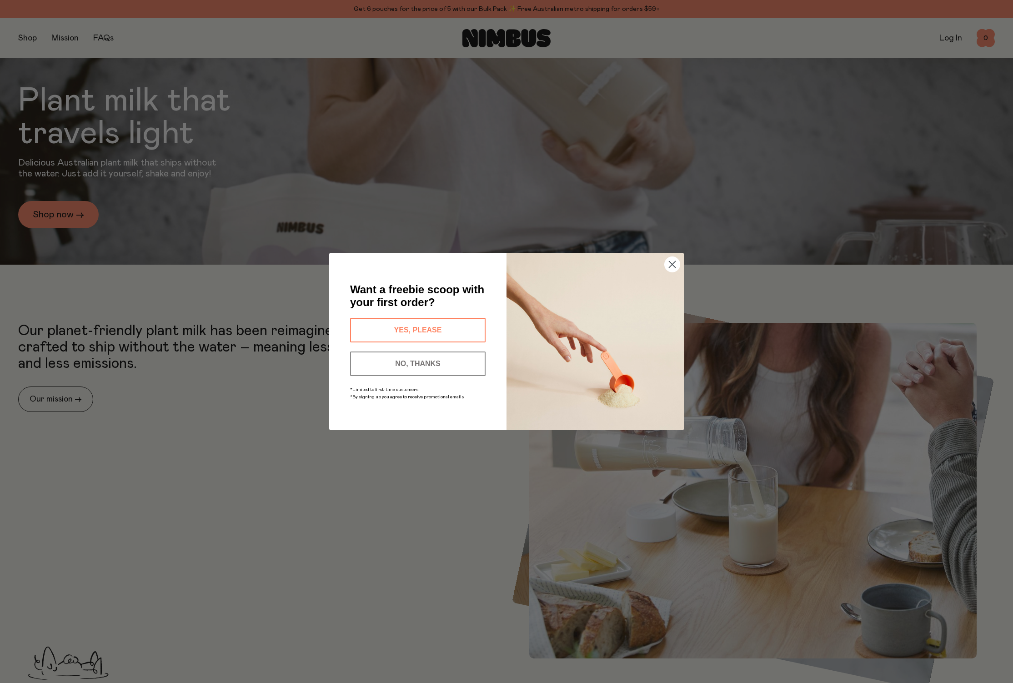
scroll to position [333, 0]
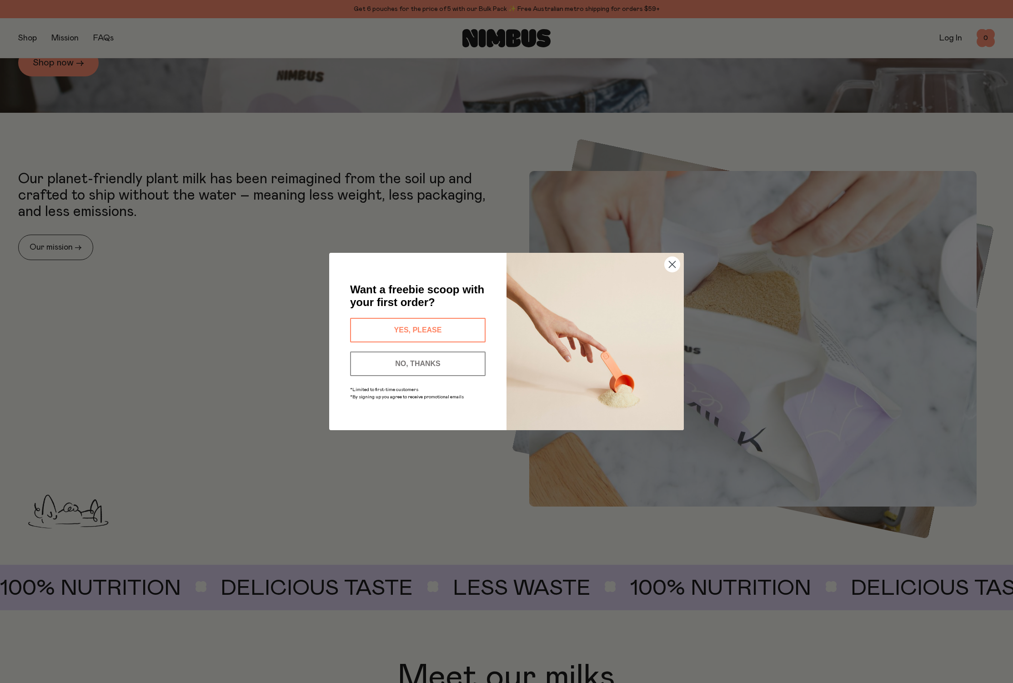
click at [453, 365] on button "NO, THANKS" at bounding box center [418, 364] width 136 height 25
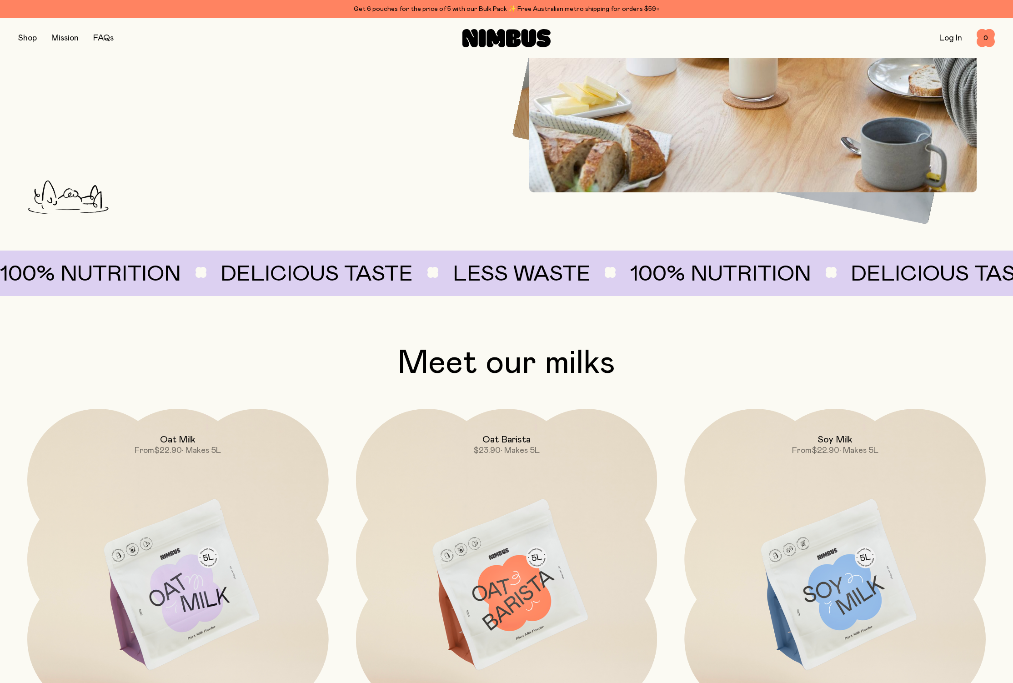
scroll to position [694, 0]
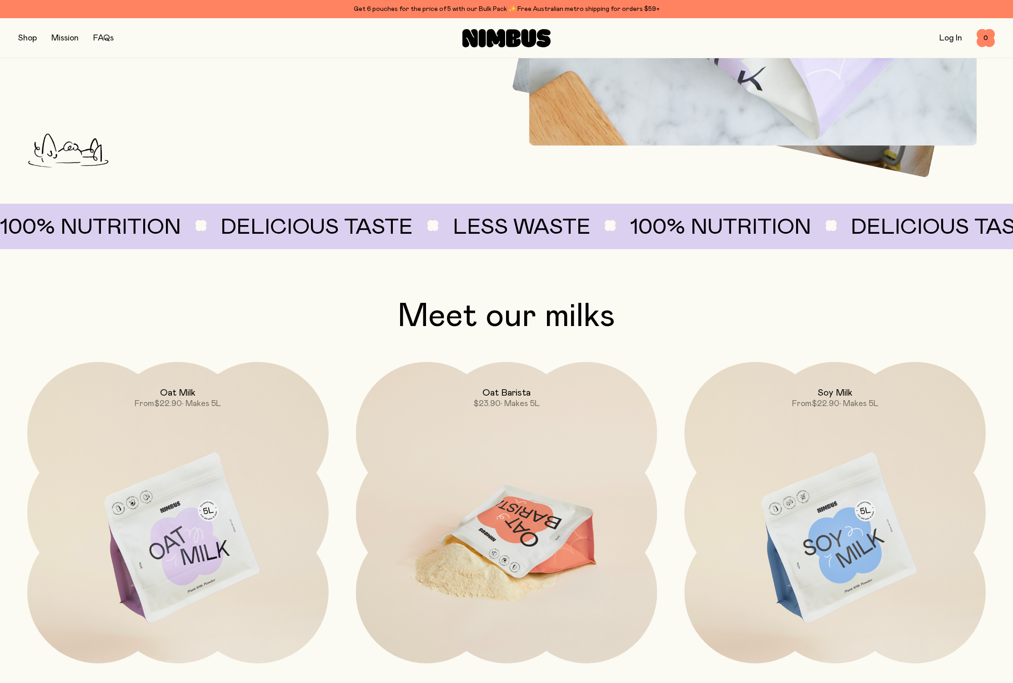
click at [506, 535] on img at bounding box center [506, 539] width 301 height 354
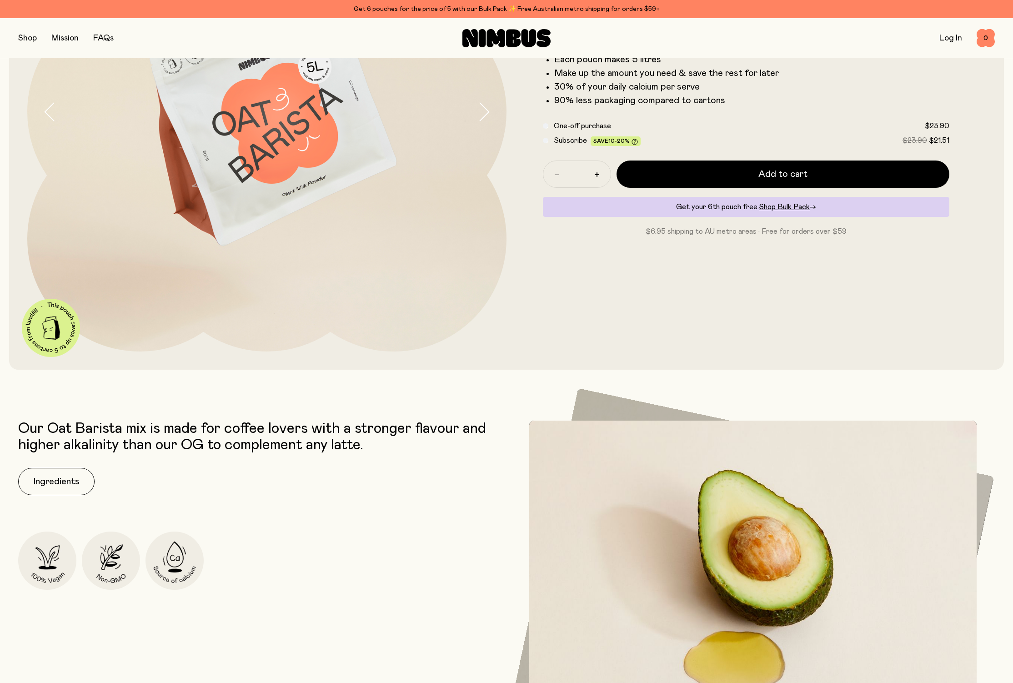
scroll to position [54, 0]
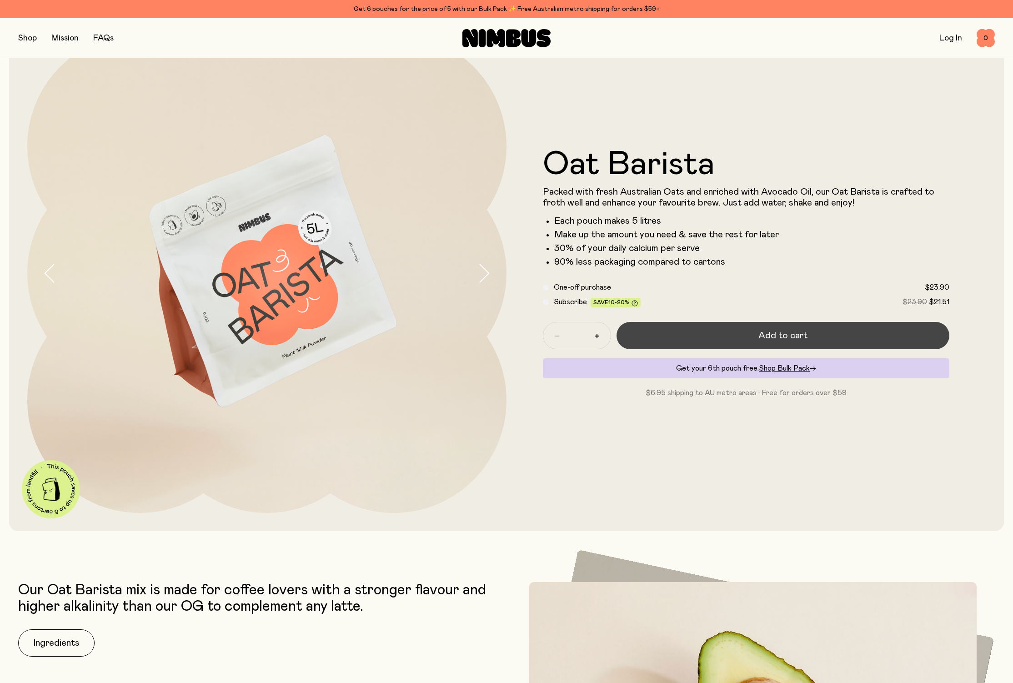
click at [774, 342] on span "Add to cart" at bounding box center [782, 335] width 49 height 13
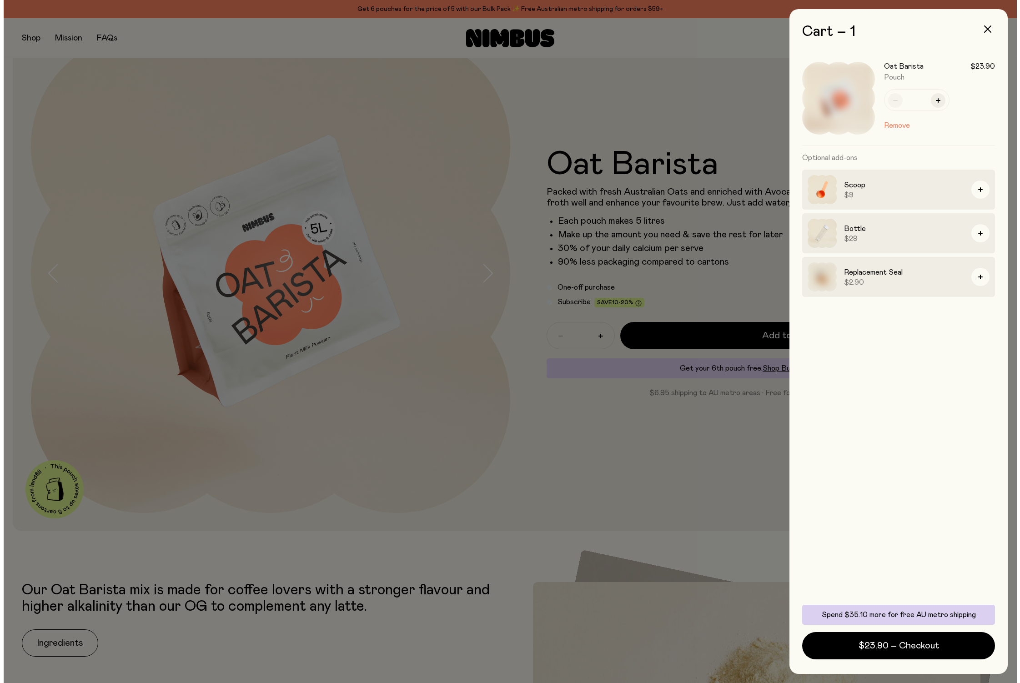
scroll to position [0, 0]
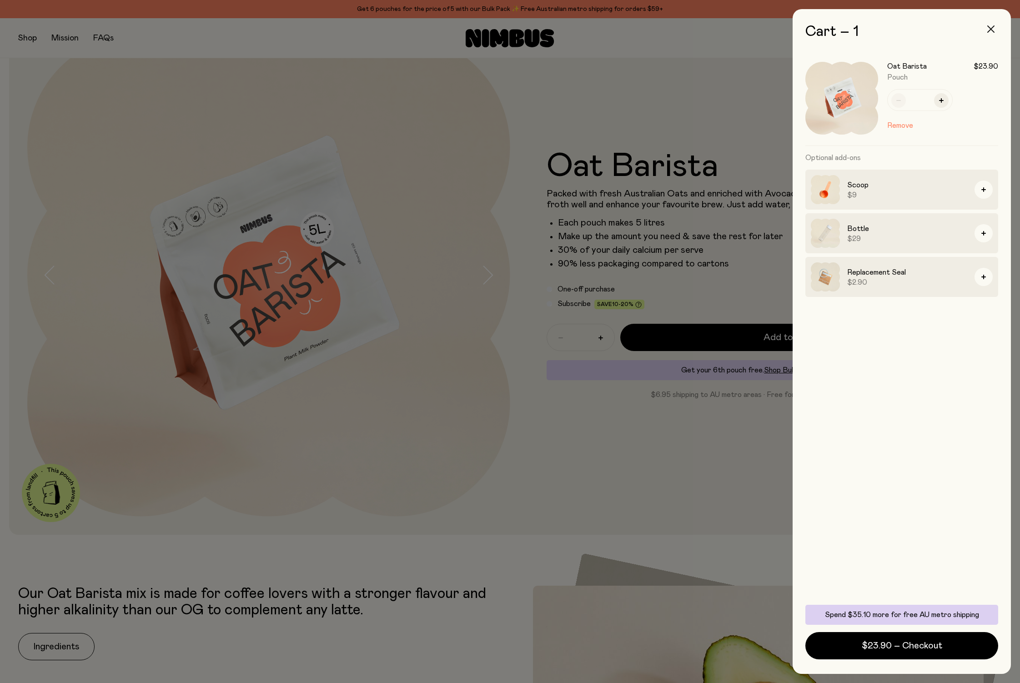
click at [989, 27] on icon "button" at bounding box center [990, 28] width 7 height 7
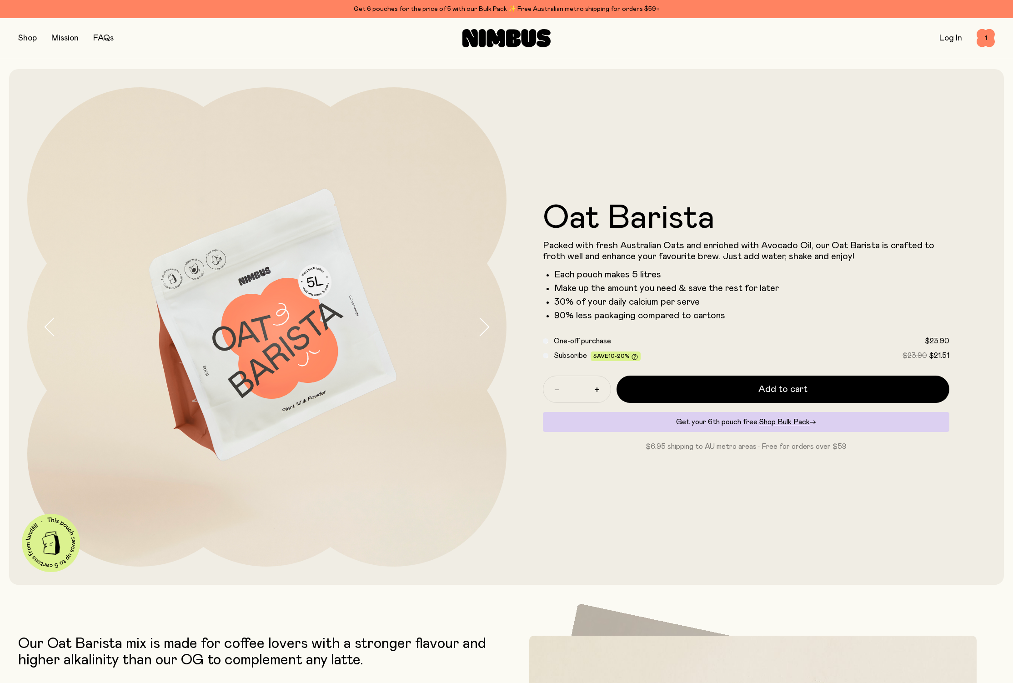
click at [32, 38] on button "button" at bounding box center [27, 38] width 19 height 13
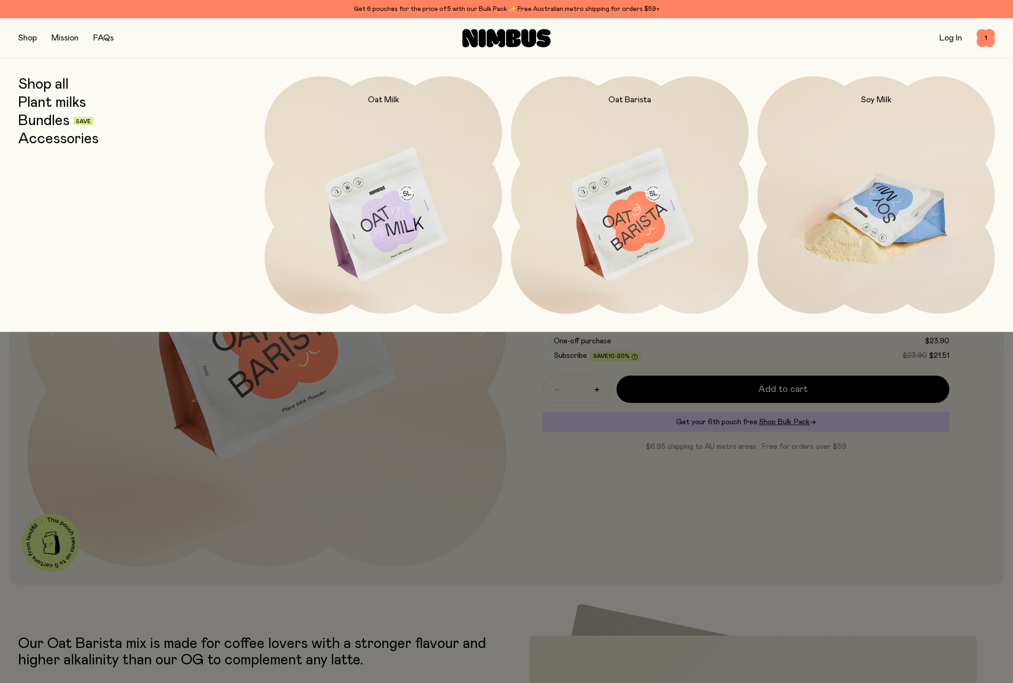
click at [888, 235] on img at bounding box center [876, 215] width 237 height 279
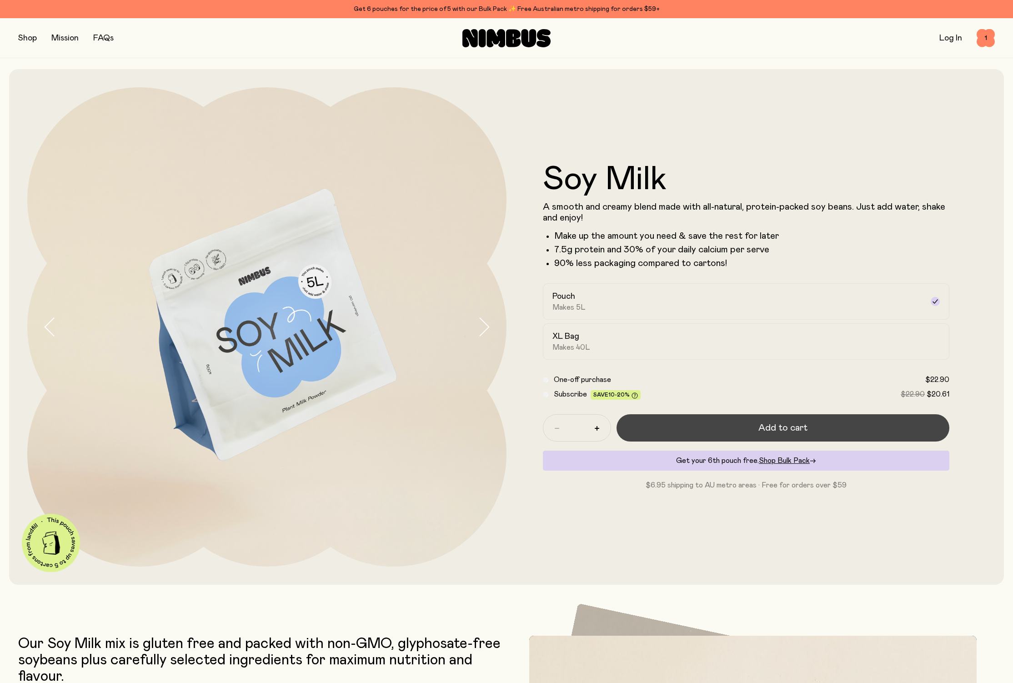
click at [819, 431] on button "Add to cart" at bounding box center [783, 427] width 333 height 27
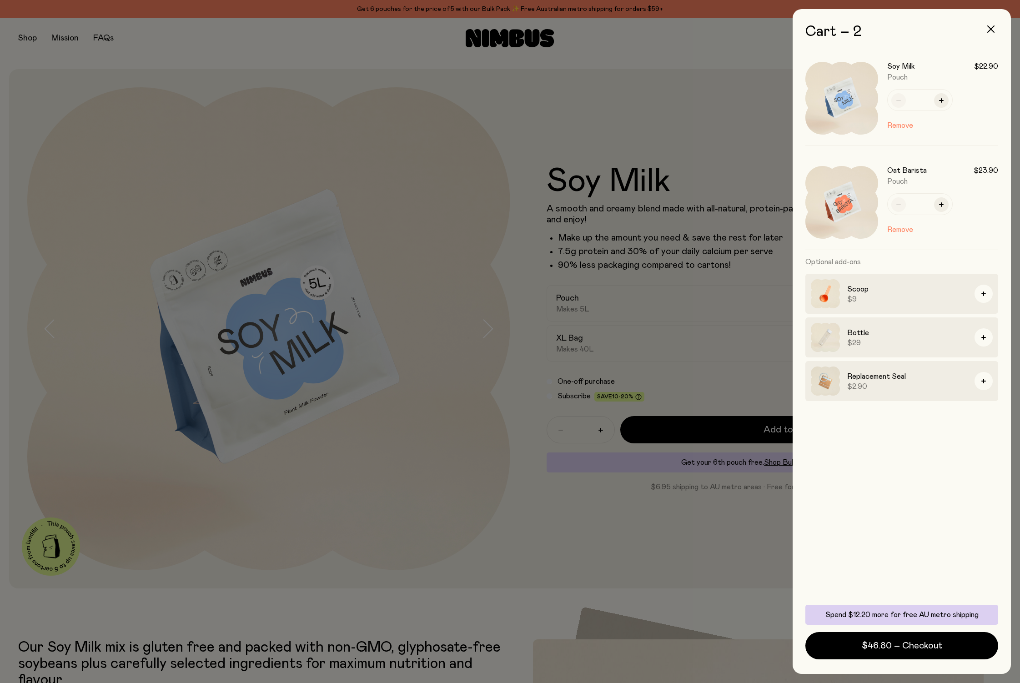
click at [856, 375] on h3 "Replacement Seal" at bounding box center [907, 376] width 120 height 11
click at [883, 382] on h3 "Replacement Seal" at bounding box center [907, 376] width 120 height 11
click at [99, 41] on div at bounding box center [510, 341] width 1020 height 683
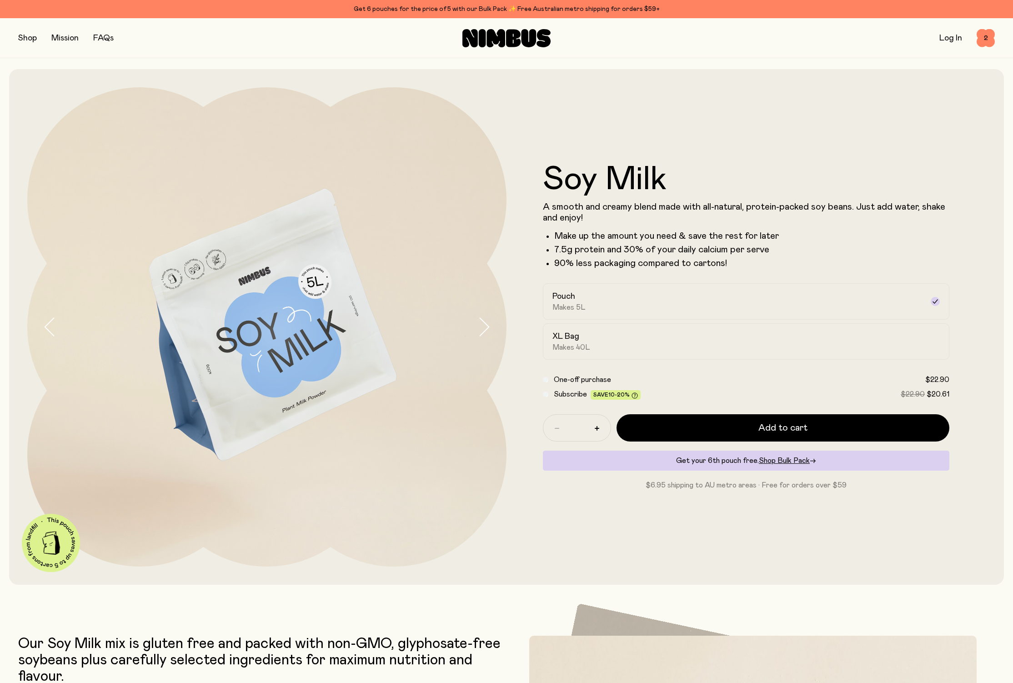
click at [94, 37] on div "Shop Mission FAQs" at bounding box center [181, 38] width 326 height 13
click at [110, 36] on link "FAQs" at bounding box center [103, 38] width 20 height 8
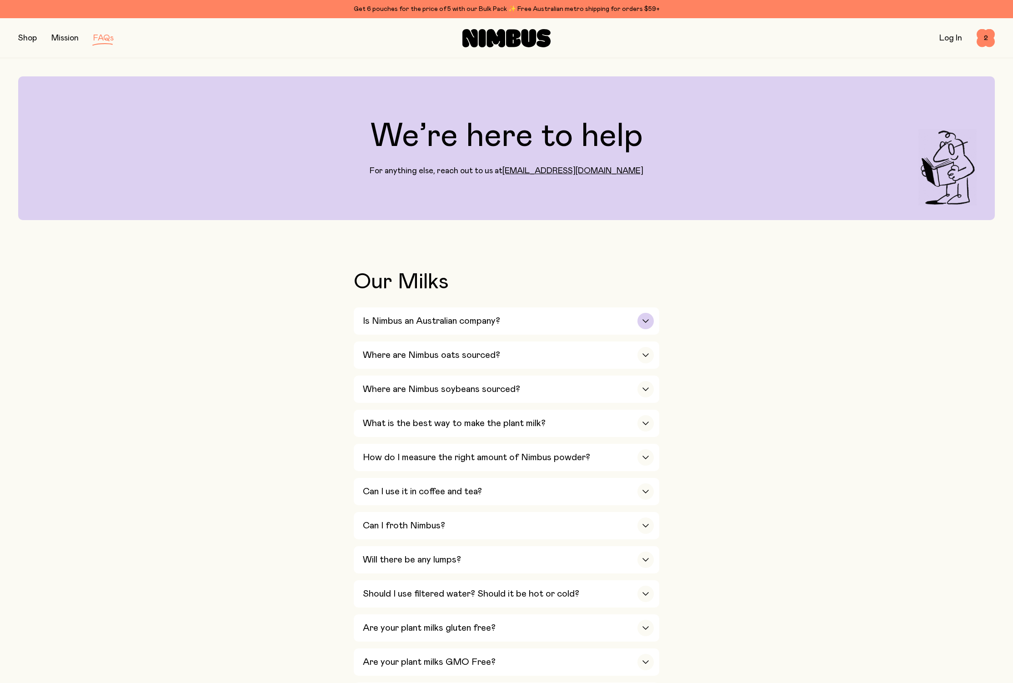
click at [643, 321] on icon "button" at bounding box center [645, 321] width 7 height 4
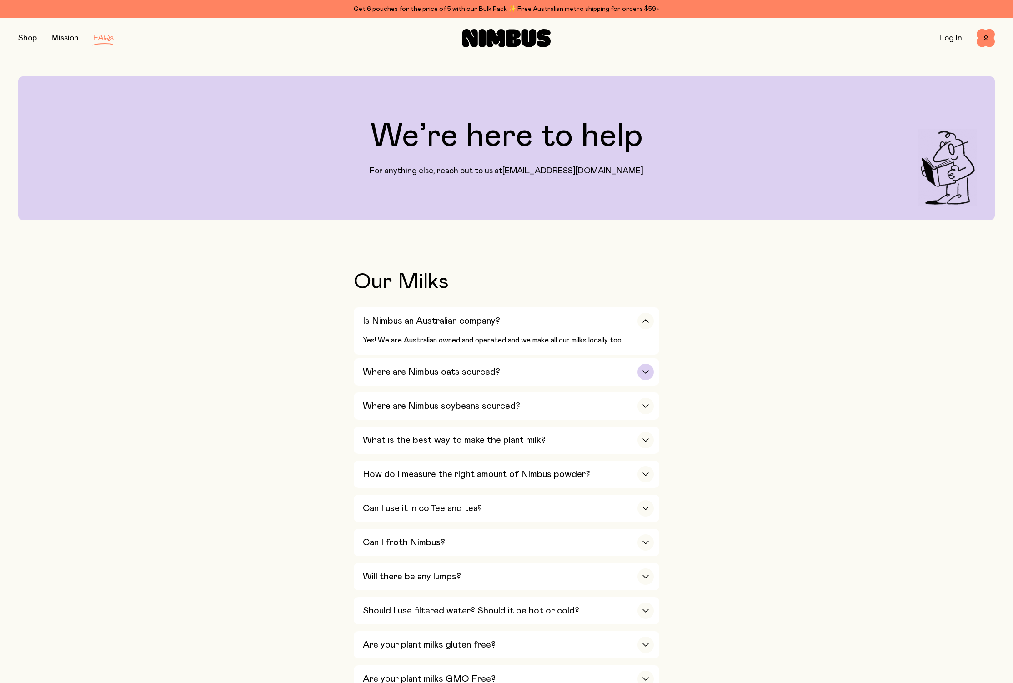
click at [651, 371] on div "button" at bounding box center [646, 372] width 16 height 16
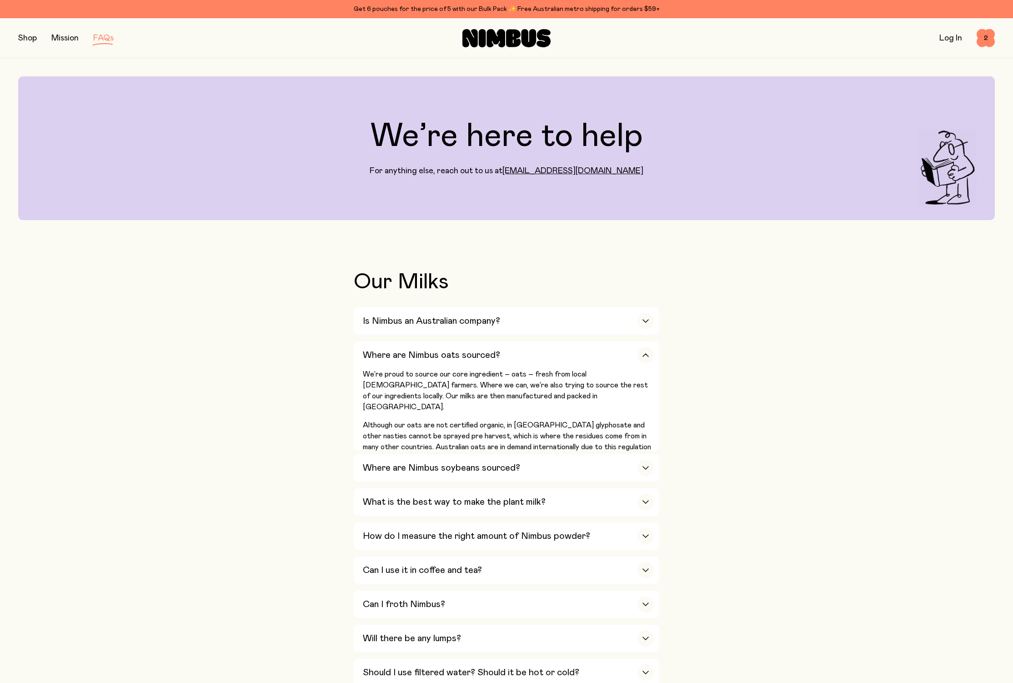
scroll to position [22, 0]
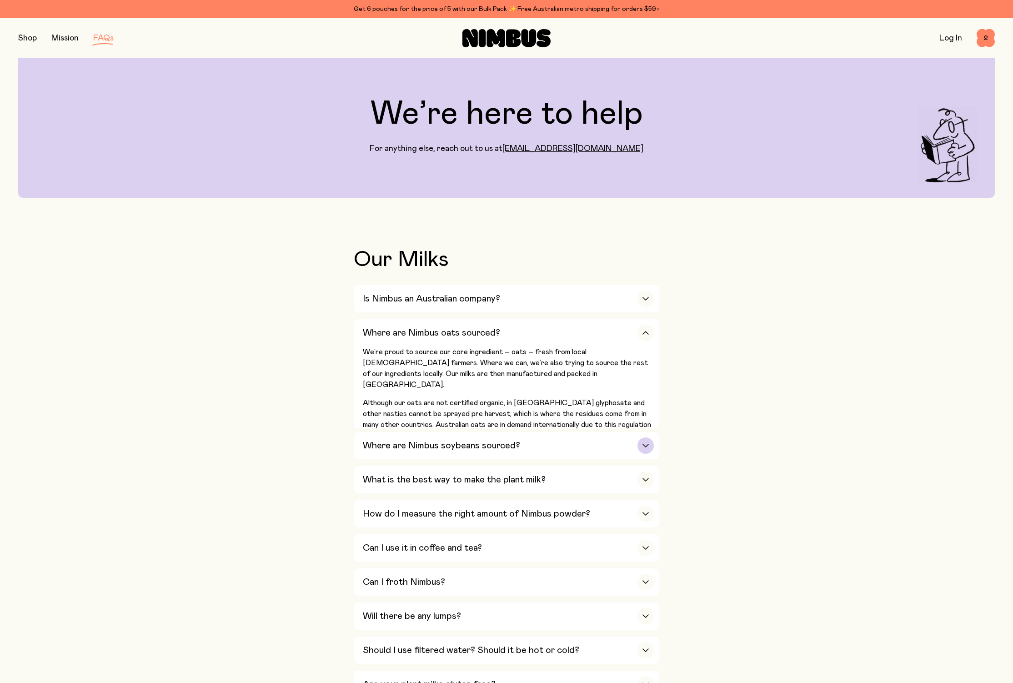
click at [646, 443] on div "button" at bounding box center [646, 445] width 16 height 16
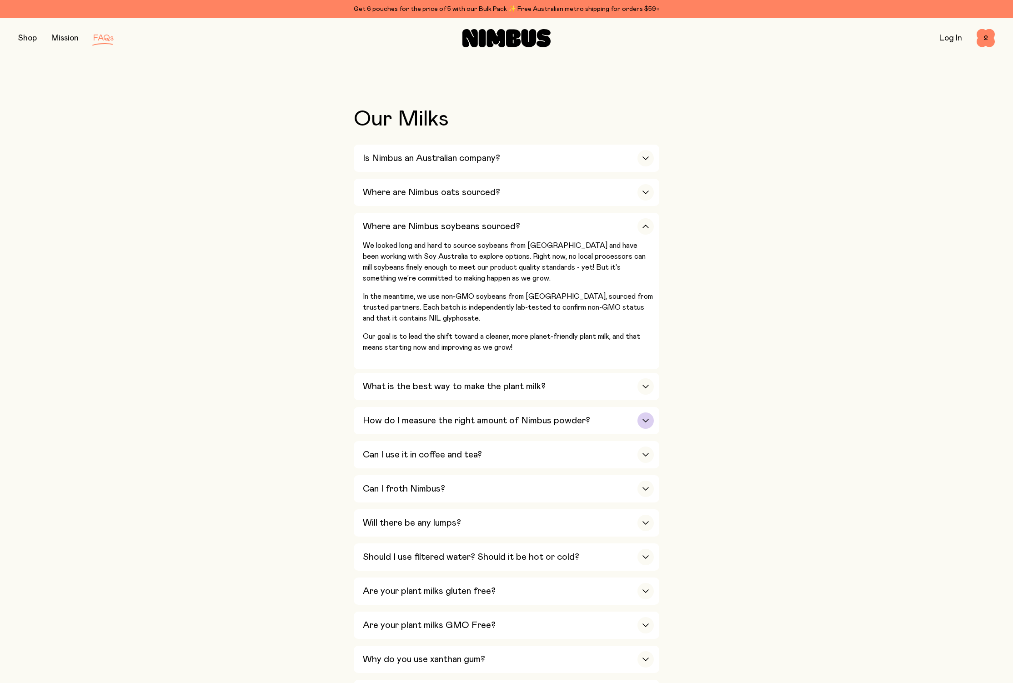
scroll to position [169, 0]
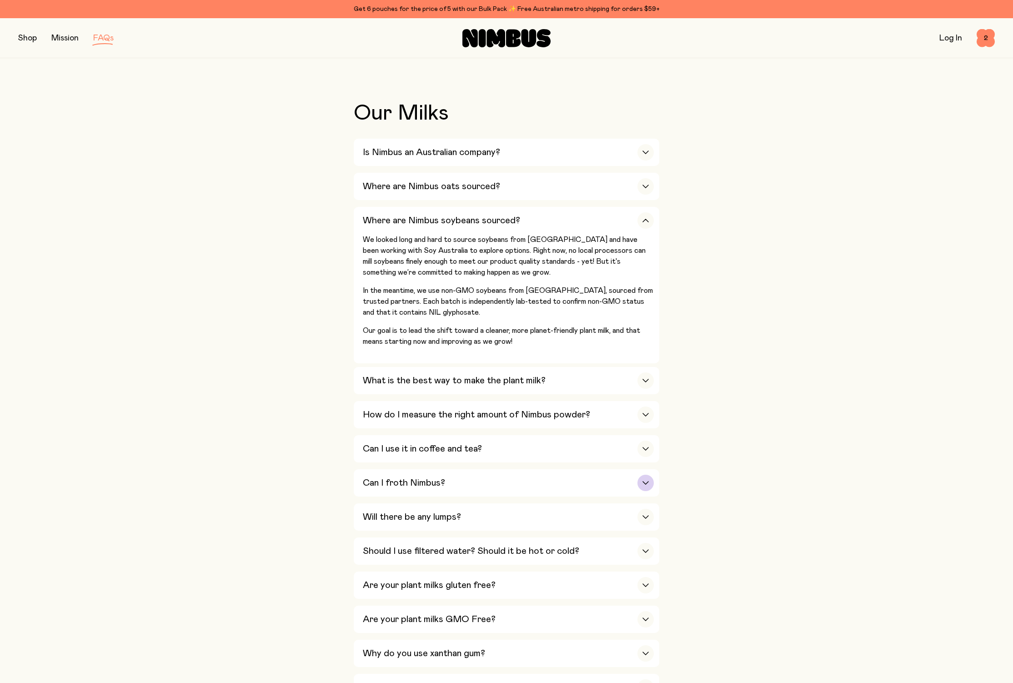
click at [648, 483] on icon "button" at bounding box center [645, 483] width 5 height 3
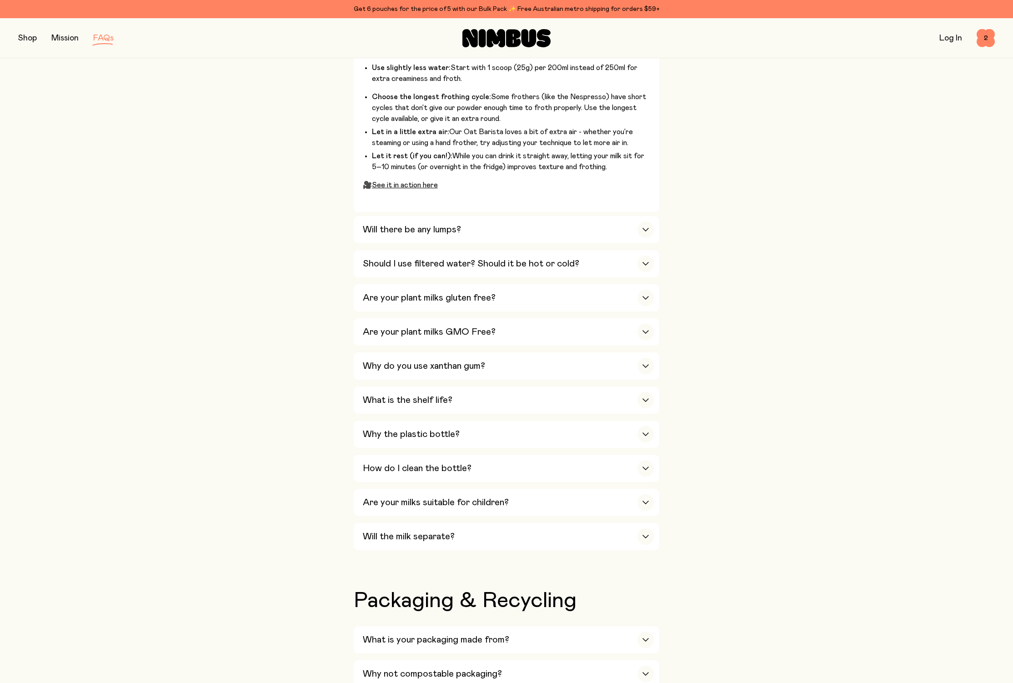
scroll to position [684, 0]
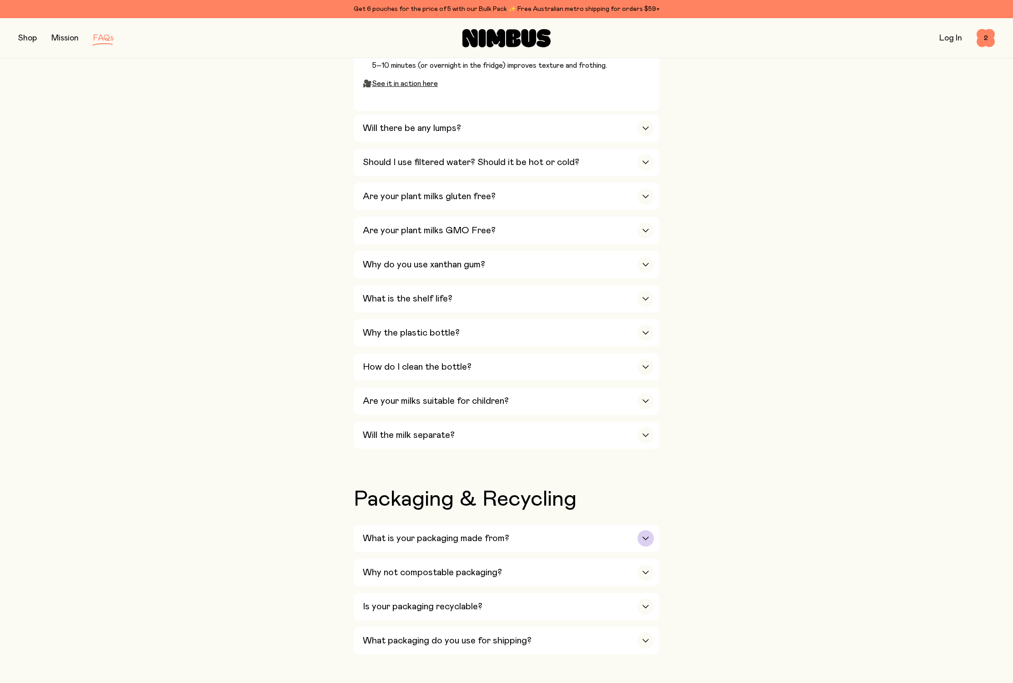
click at [651, 534] on div "What is your packaging made from?" at bounding box center [508, 538] width 291 height 27
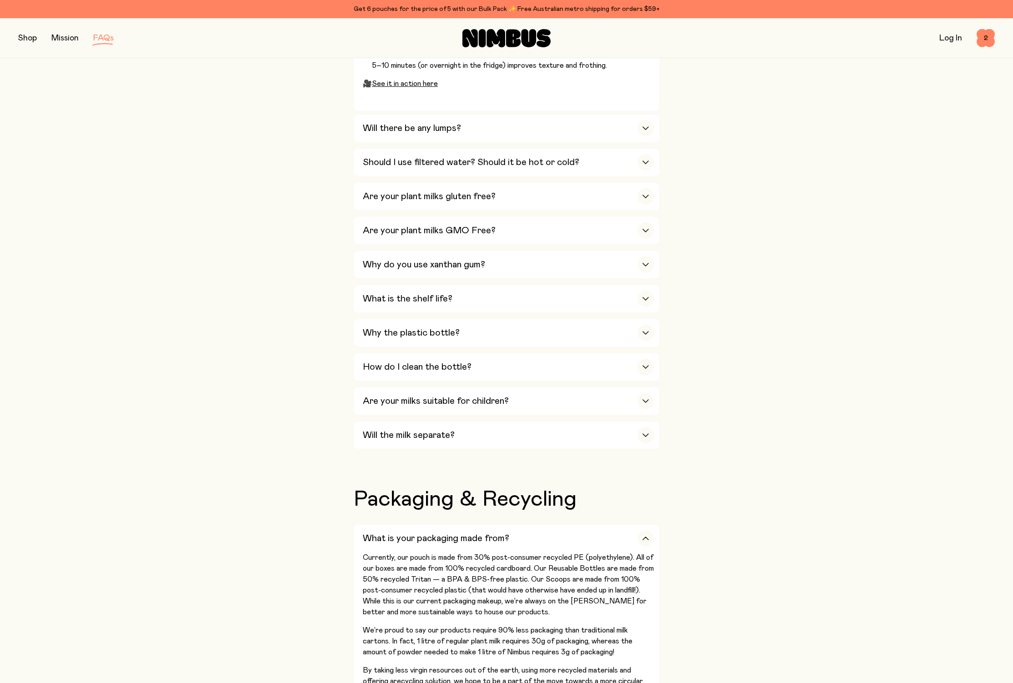
scroll to position [839, 0]
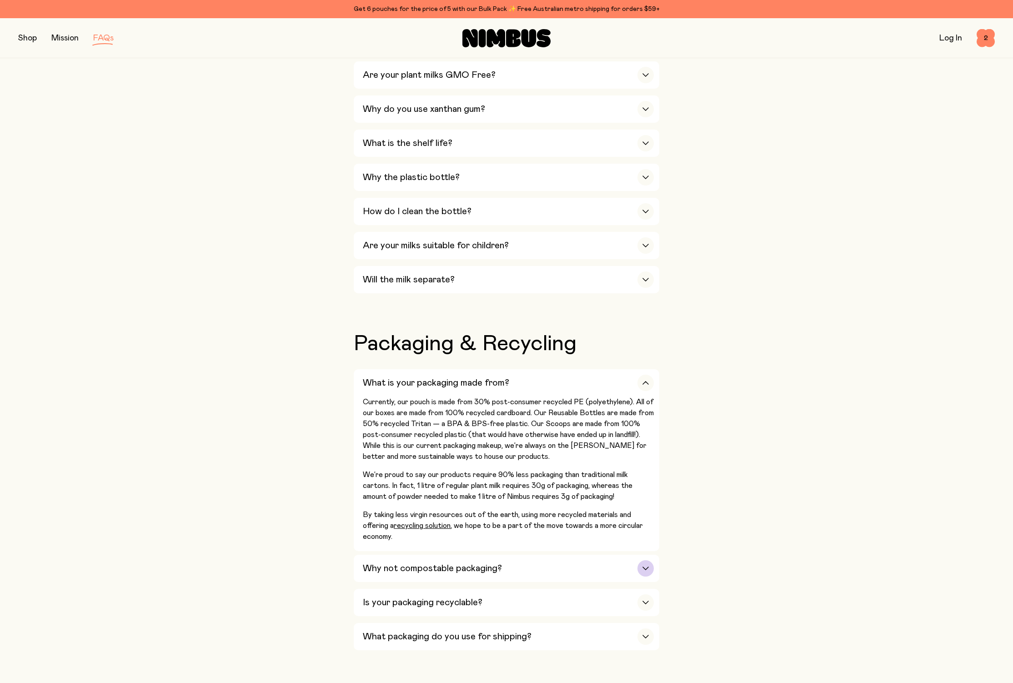
click at [645, 567] on div "button" at bounding box center [646, 568] width 16 height 16
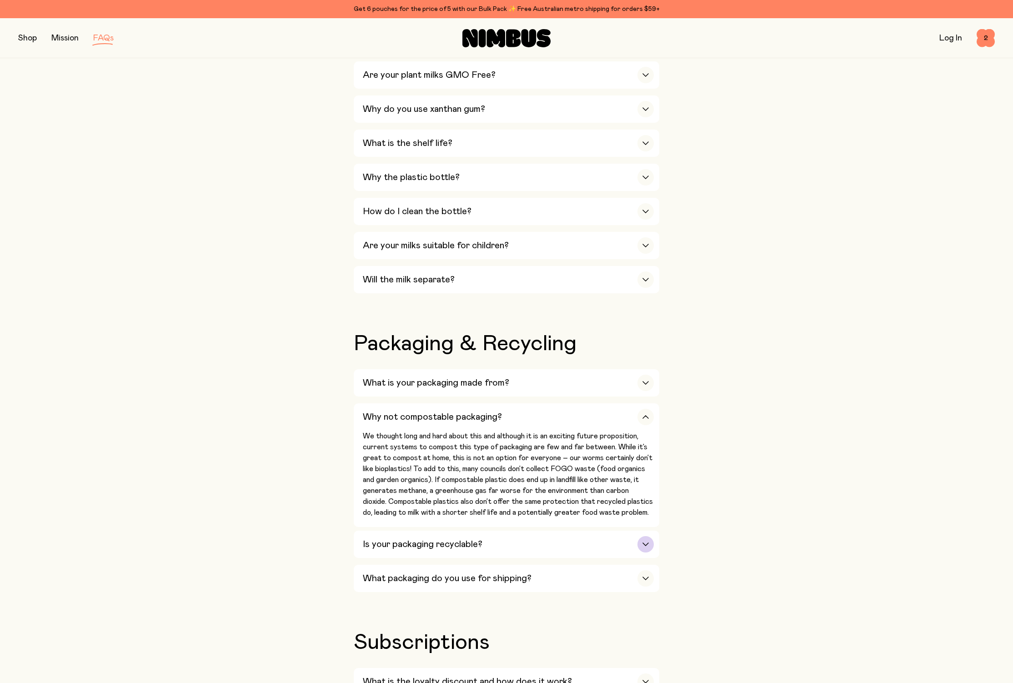
click at [649, 546] on icon "button" at bounding box center [645, 544] width 7 height 4
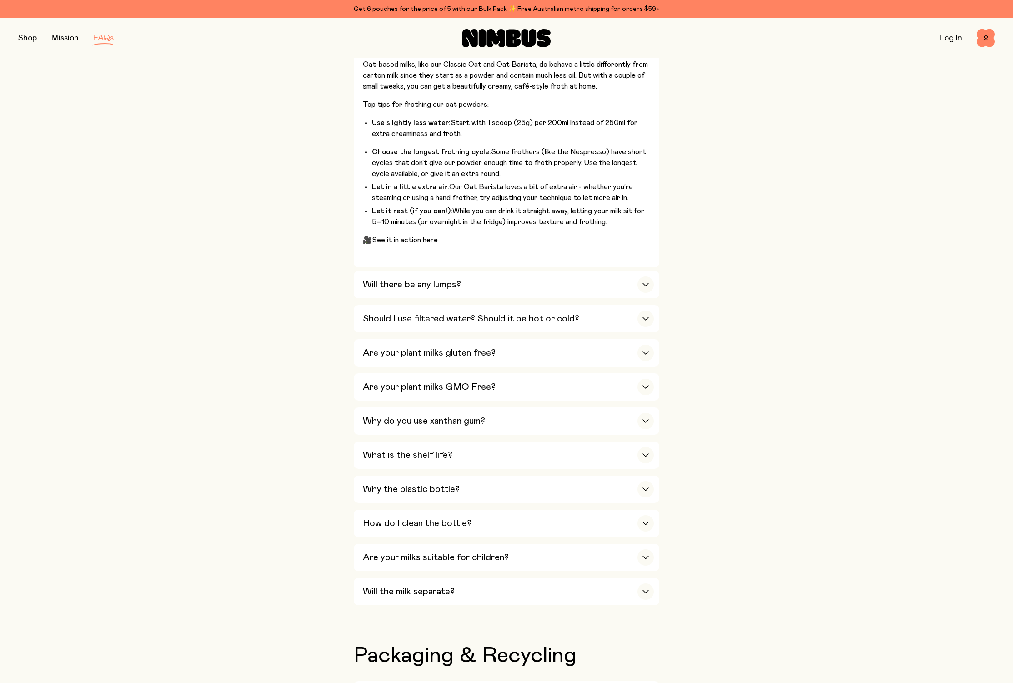
scroll to position [481, 0]
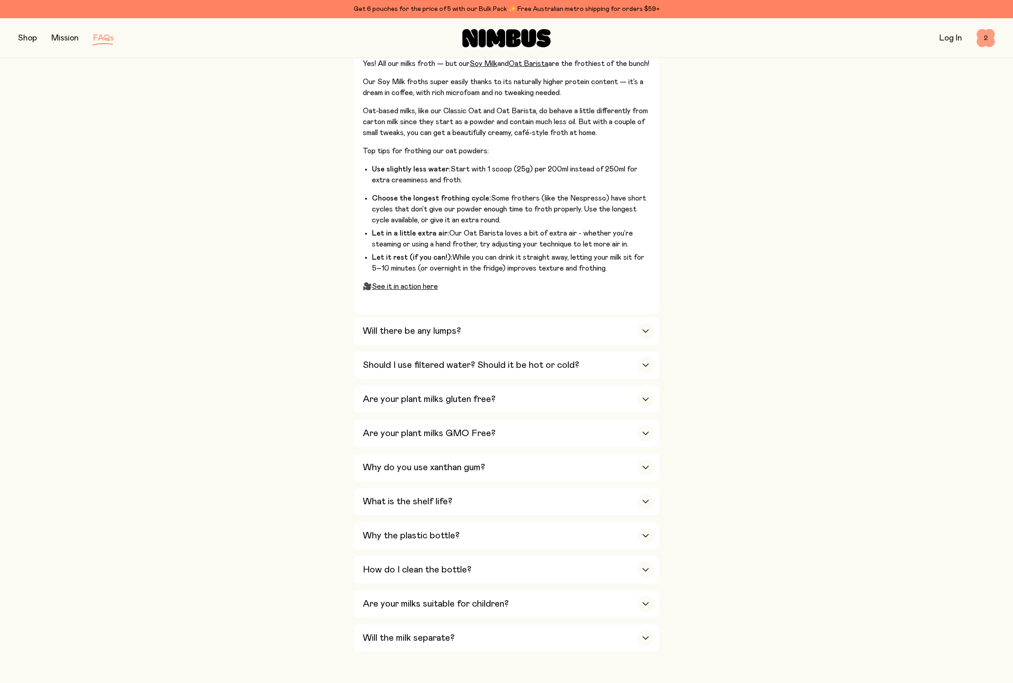
click at [992, 36] on span "2" at bounding box center [986, 38] width 18 height 18
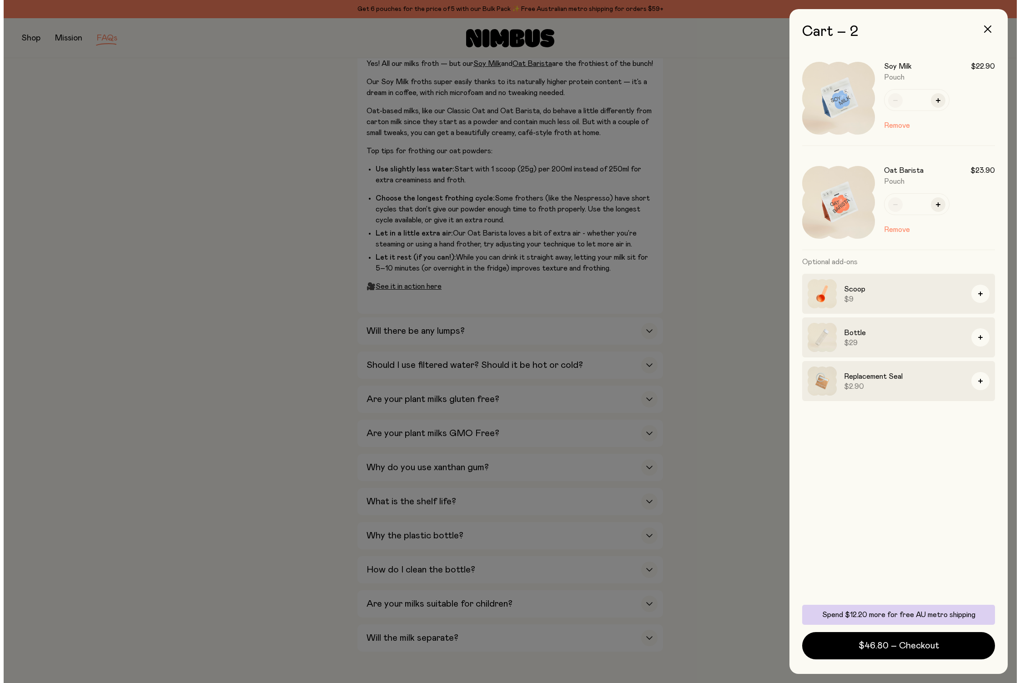
scroll to position [0, 0]
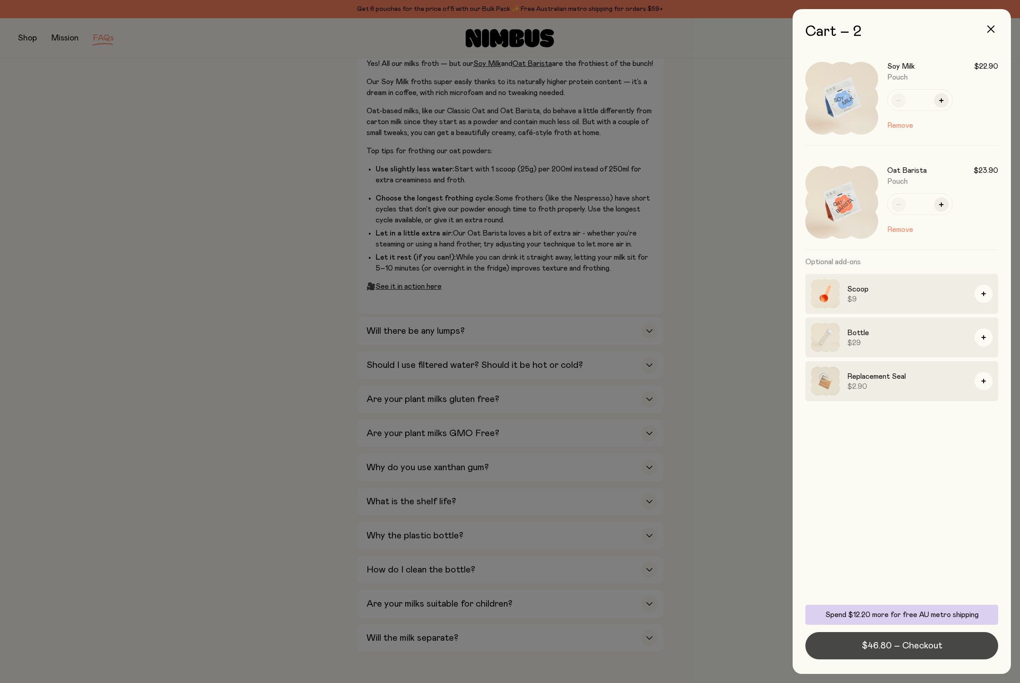
click at [917, 651] on span "$46.80 – Checkout" at bounding box center [902, 645] width 80 height 13
